Goal: Navigation & Orientation: Find specific page/section

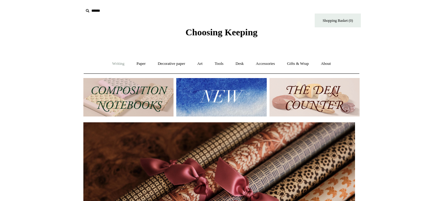
click at [108, 65] on link "Writing +" at bounding box center [118, 64] width 23 height 16
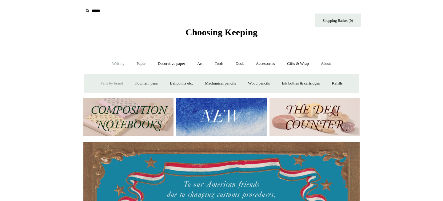
click at [104, 86] on link "Pens by brand +" at bounding box center [112, 83] width 34 height 16
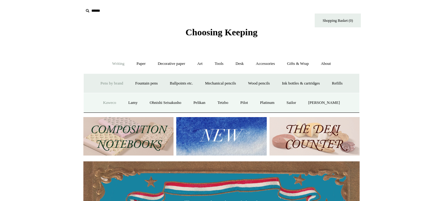
click at [107, 100] on link "Kaweco" at bounding box center [109, 103] width 24 height 16
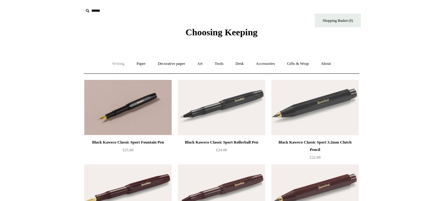
click at [120, 65] on link "Writing +" at bounding box center [118, 64] width 23 height 16
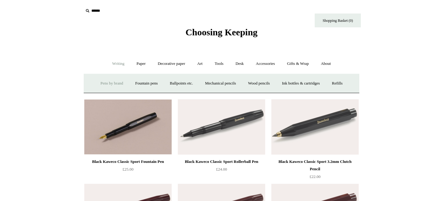
click at [112, 84] on link "Pens by brand +" at bounding box center [112, 83] width 34 height 16
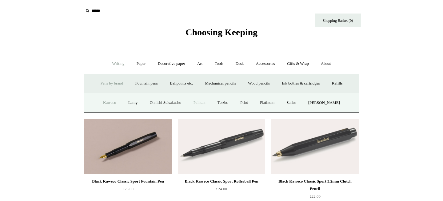
click at [205, 100] on link "Pelikan" at bounding box center [199, 103] width 23 height 16
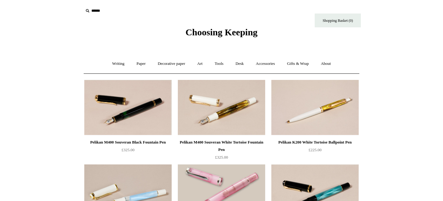
scroll to position [23, 0]
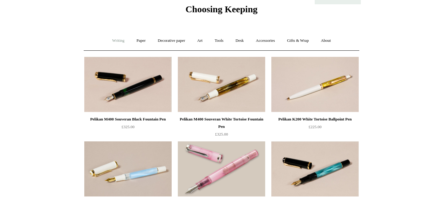
click at [108, 41] on link "Writing +" at bounding box center [118, 41] width 23 height 16
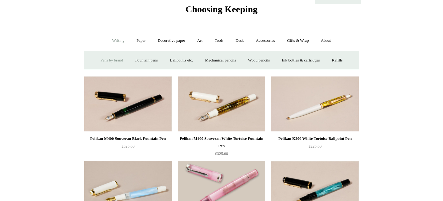
click at [104, 64] on link "Pens by brand +" at bounding box center [112, 60] width 34 height 16
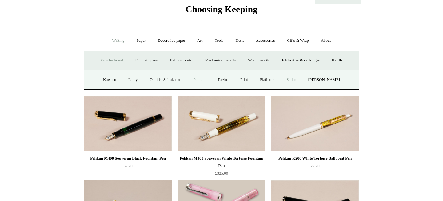
click at [296, 83] on link "Sailor" at bounding box center [291, 80] width 21 height 16
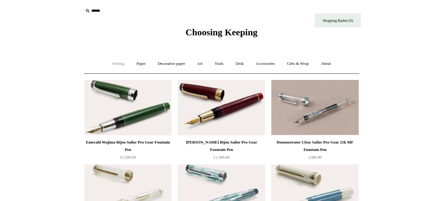
click at [108, 63] on link "Writing +" at bounding box center [118, 64] width 23 height 16
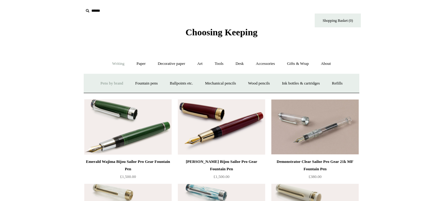
click at [103, 87] on link "Pens by brand +" at bounding box center [112, 83] width 34 height 16
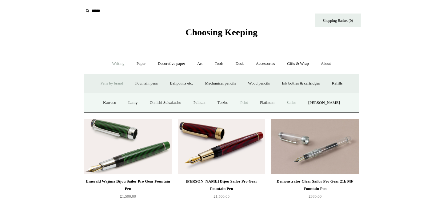
click at [253, 105] on link "Pilot" at bounding box center [243, 103] width 19 height 16
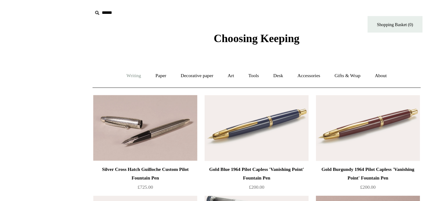
click at [108, 64] on link "Writing +" at bounding box center [118, 64] width 23 height 16
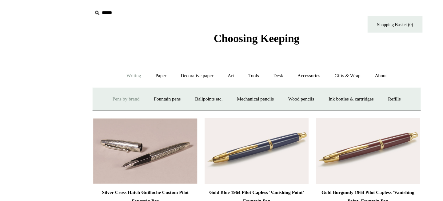
click at [102, 87] on link "Pens by brand +" at bounding box center [112, 83] width 34 height 16
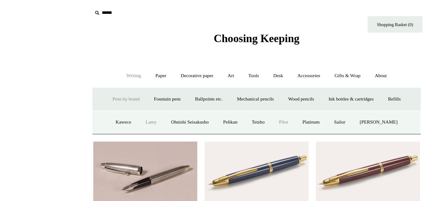
click at [132, 100] on link "Lamy" at bounding box center [133, 103] width 20 height 16
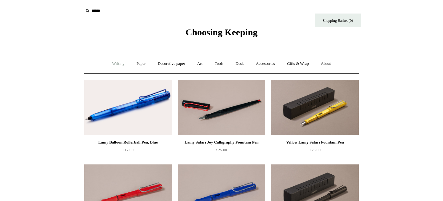
click at [116, 65] on link "Writing +" at bounding box center [118, 64] width 23 height 16
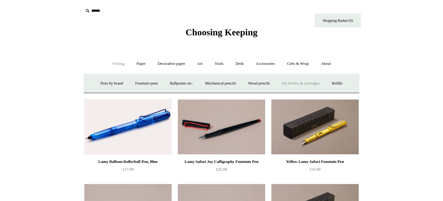
click at [317, 83] on link "Ink bottles & cartridges +" at bounding box center [300, 83] width 49 height 16
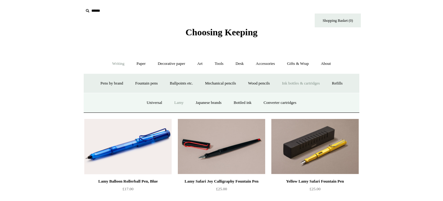
click at [179, 103] on link "Lamy" at bounding box center [178, 103] width 20 height 16
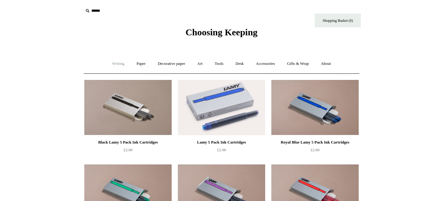
click at [122, 66] on link "Writing +" at bounding box center [118, 64] width 23 height 16
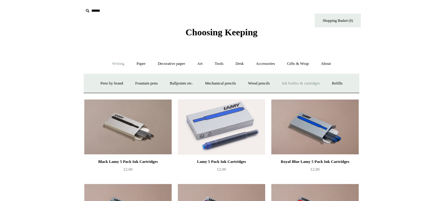
click at [309, 85] on link "Ink bottles & cartridges +" at bounding box center [300, 83] width 49 height 16
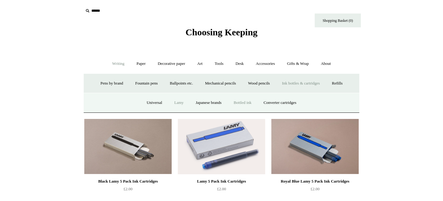
click at [244, 102] on link "Bottled ink" at bounding box center [242, 103] width 29 height 16
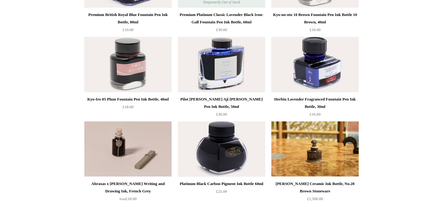
scroll to position [335, 0]
